Goal: Navigation & Orientation: Find specific page/section

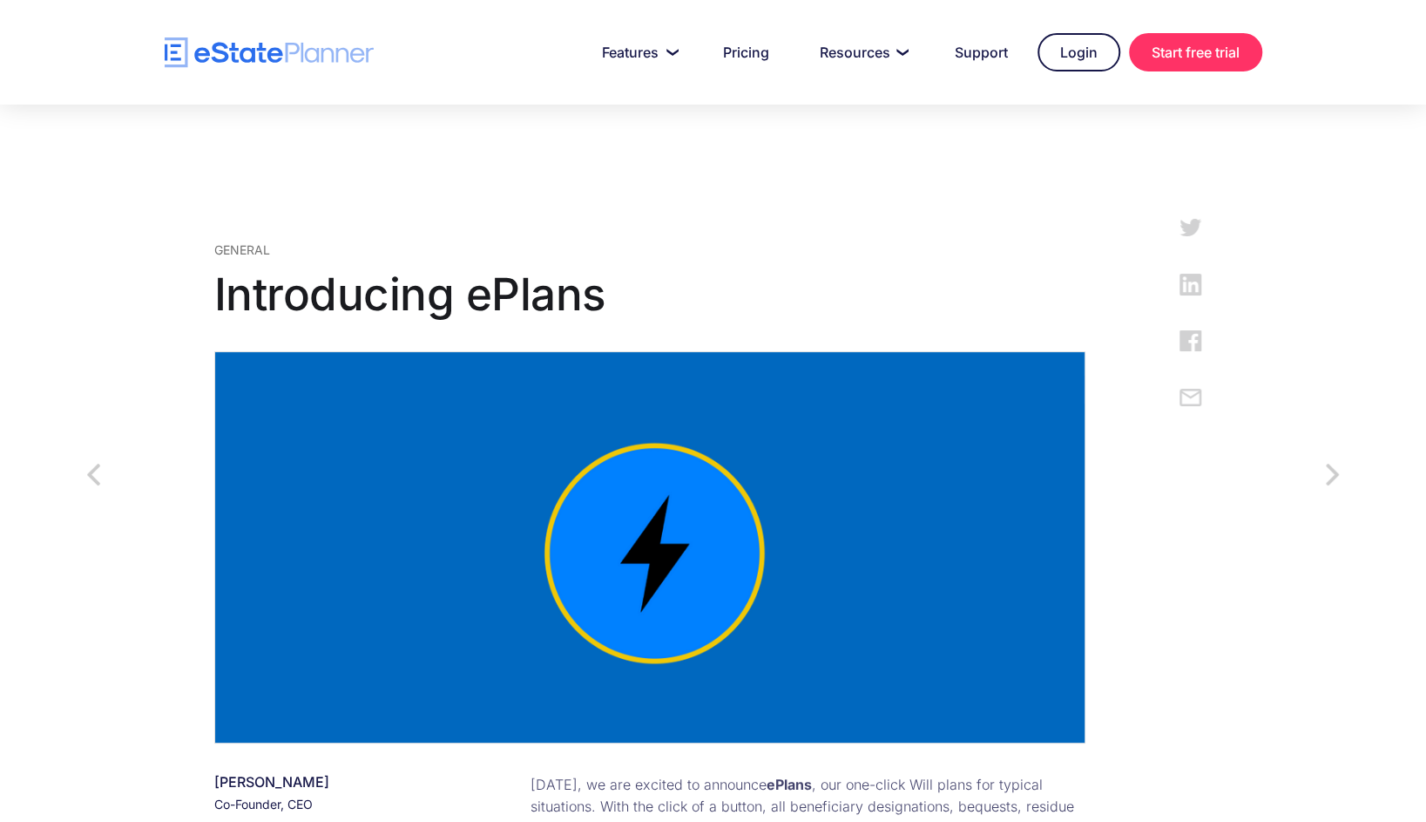
click at [260, 57] on img "home" at bounding box center [269, 52] width 209 height 30
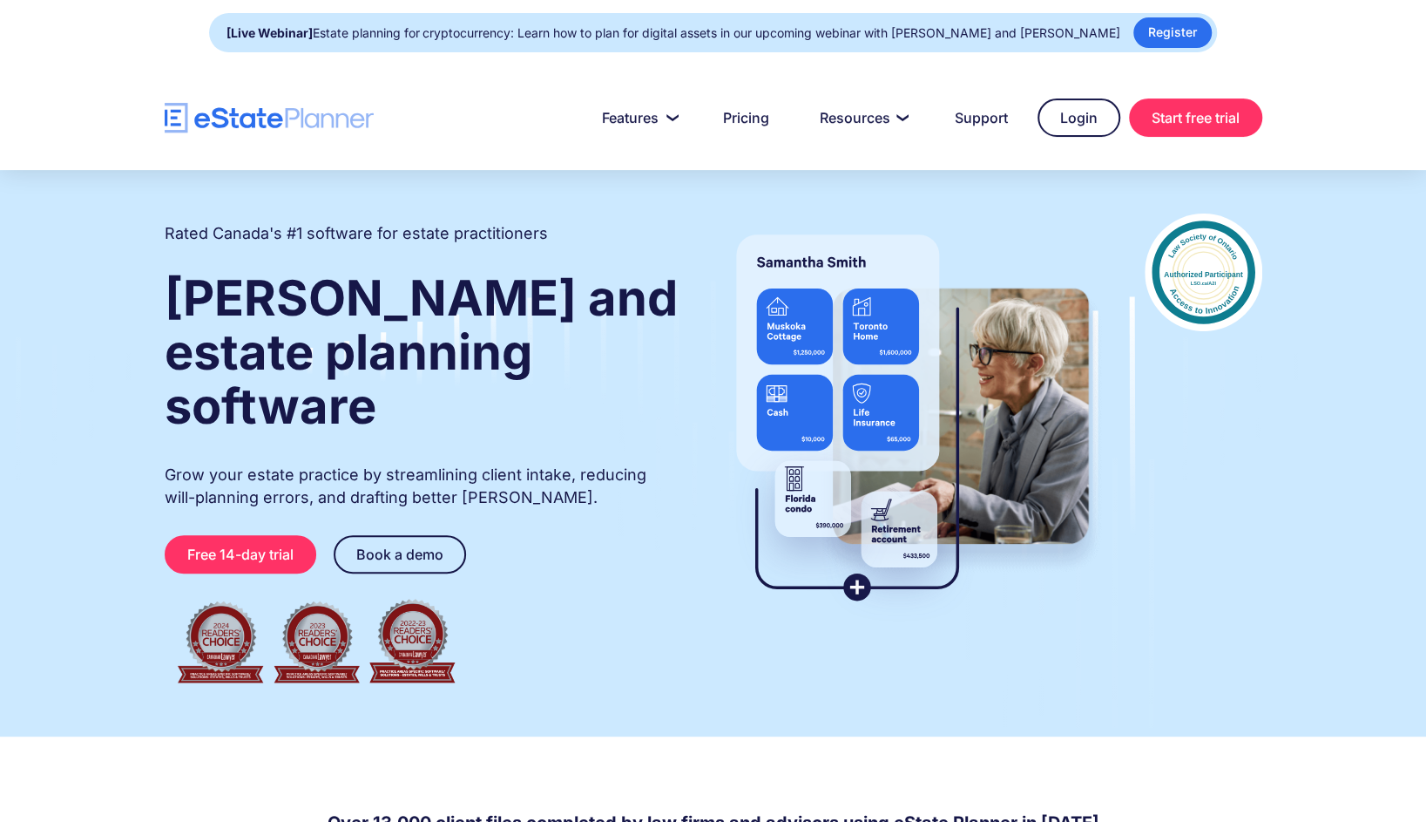
click at [121, 413] on div "Rated Canada's #1 software for estate practitioners Wills and estate planning s…" at bounding box center [713, 453] width 1426 height 566
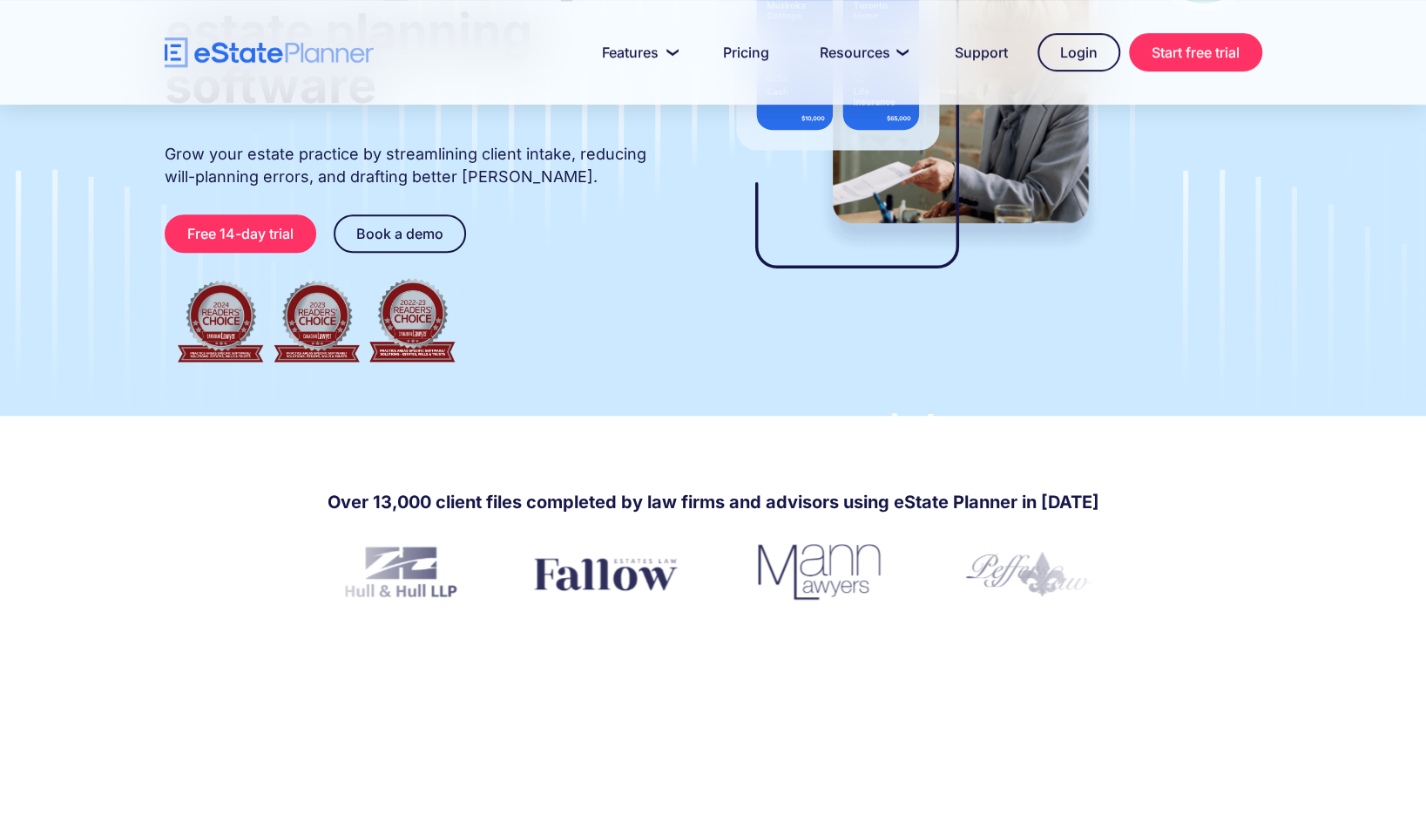
scroll to position [571, 0]
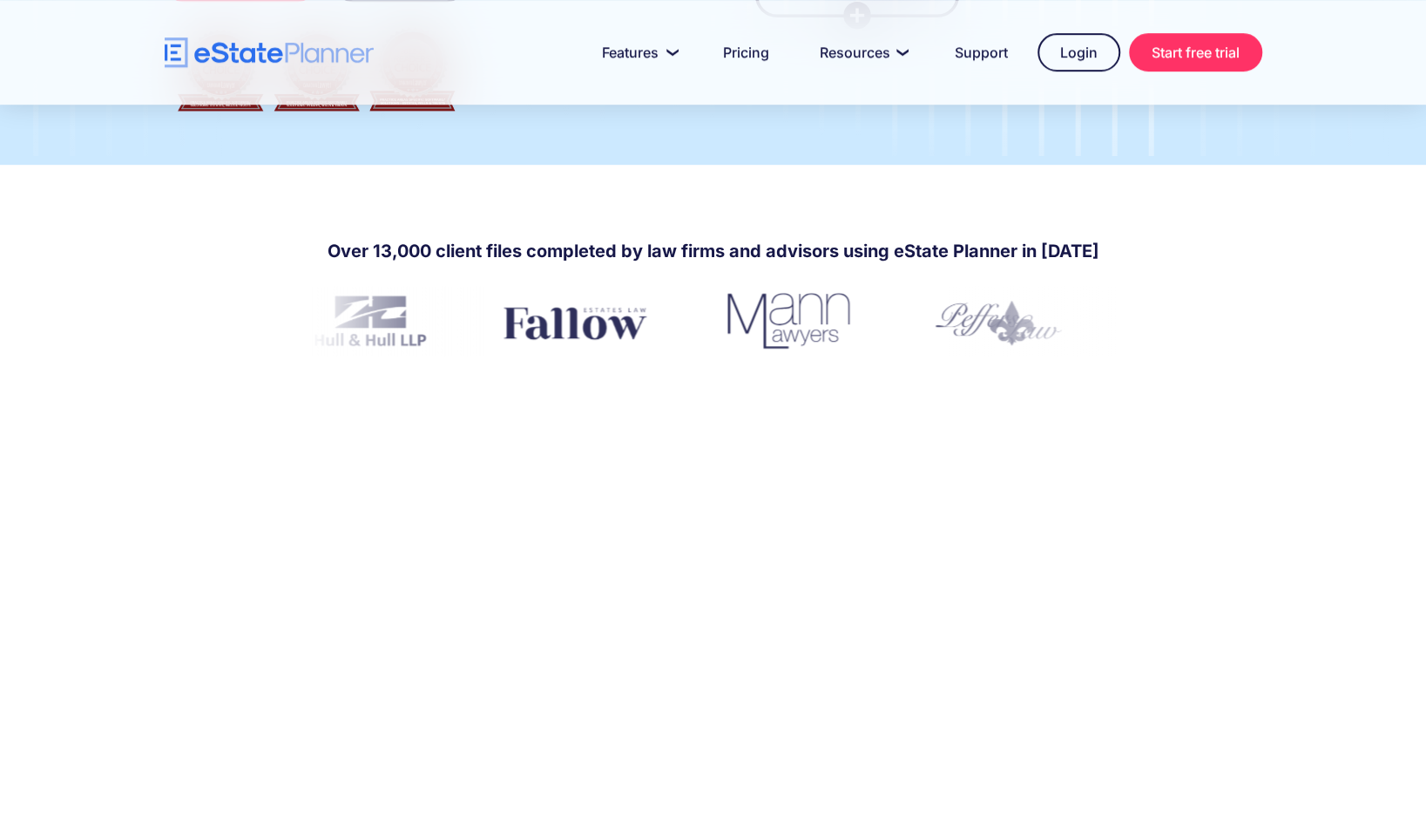
click at [123, 438] on div at bounding box center [713, 645] width 1426 height 581
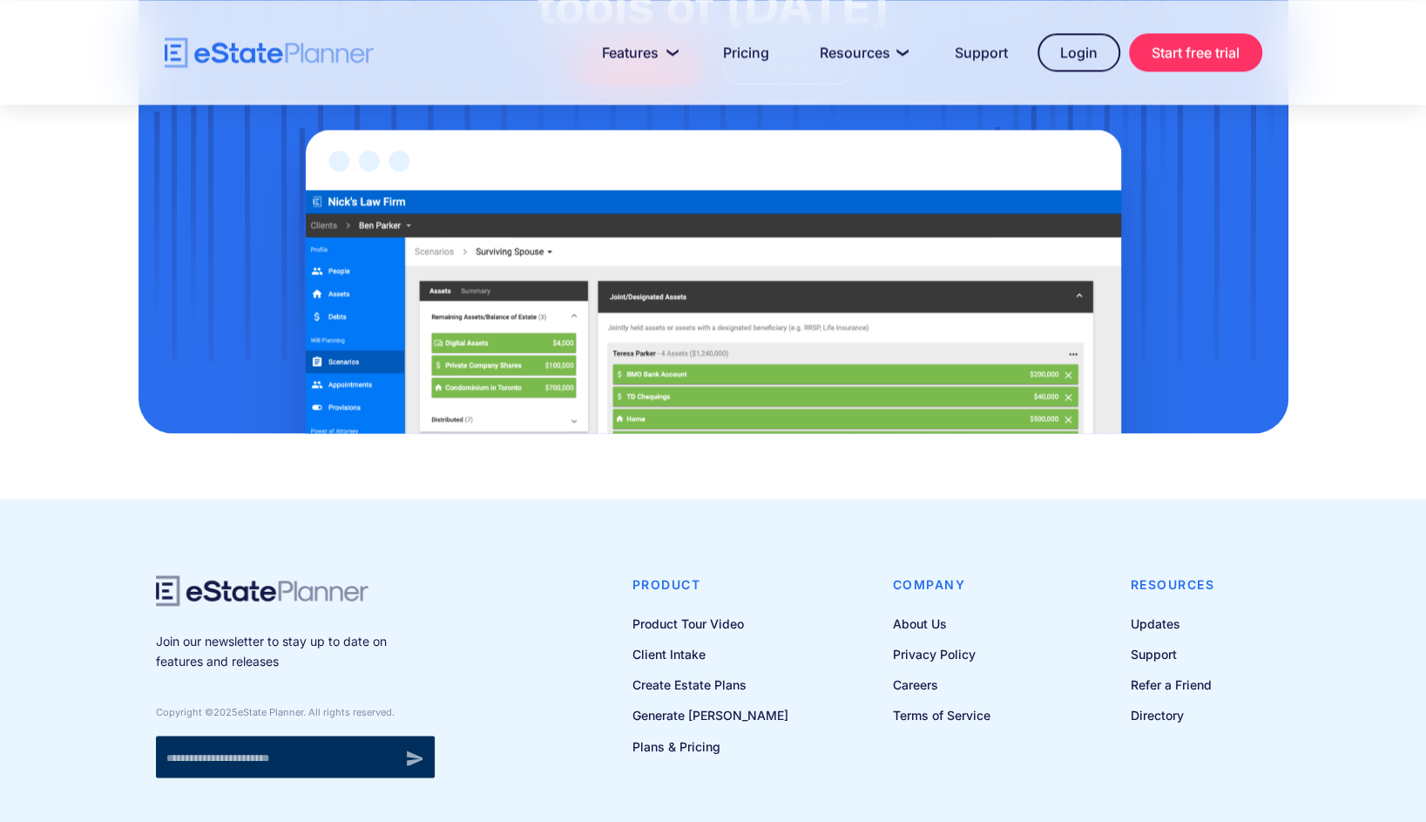
scroll to position [5686, 0]
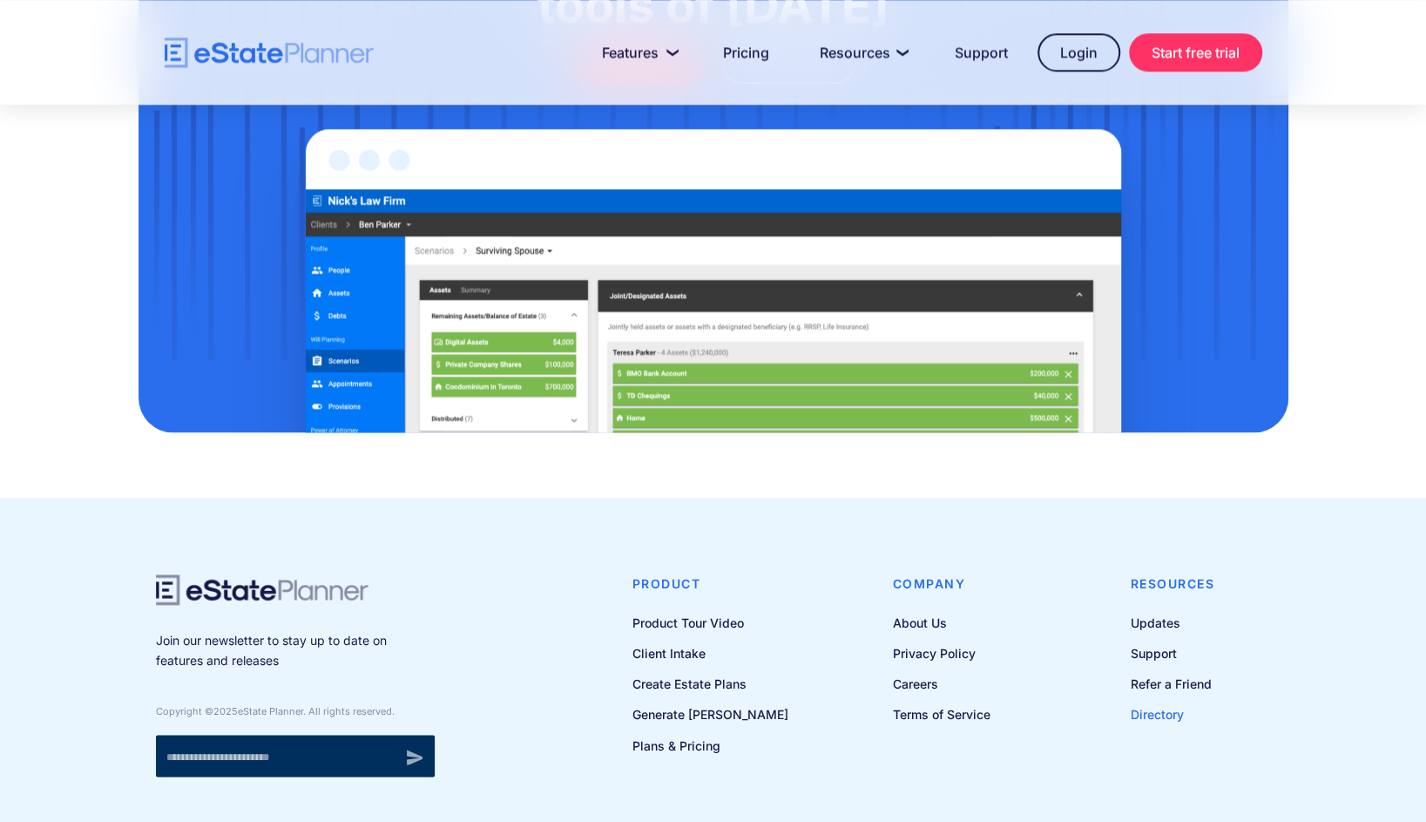
click at [1148, 703] on link "Directory" at bounding box center [1173, 714] width 85 height 22
